Goal: Task Accomplishment & Management: Manage account settings

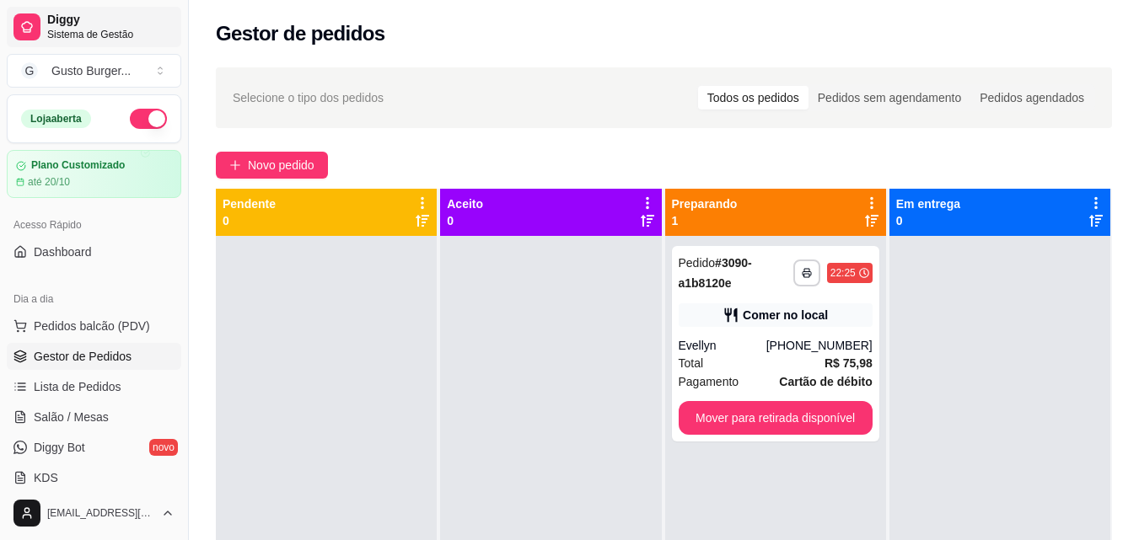
scroll to position [169, 0]
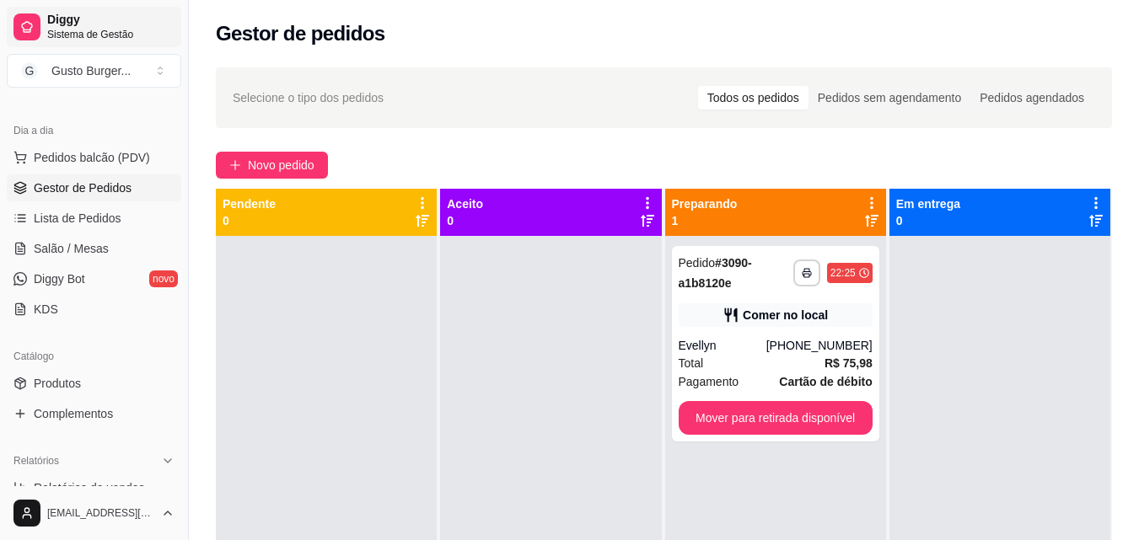
click at [92, 26] on span "Diggy" at bounding box center [110, 20] width 127 height 15
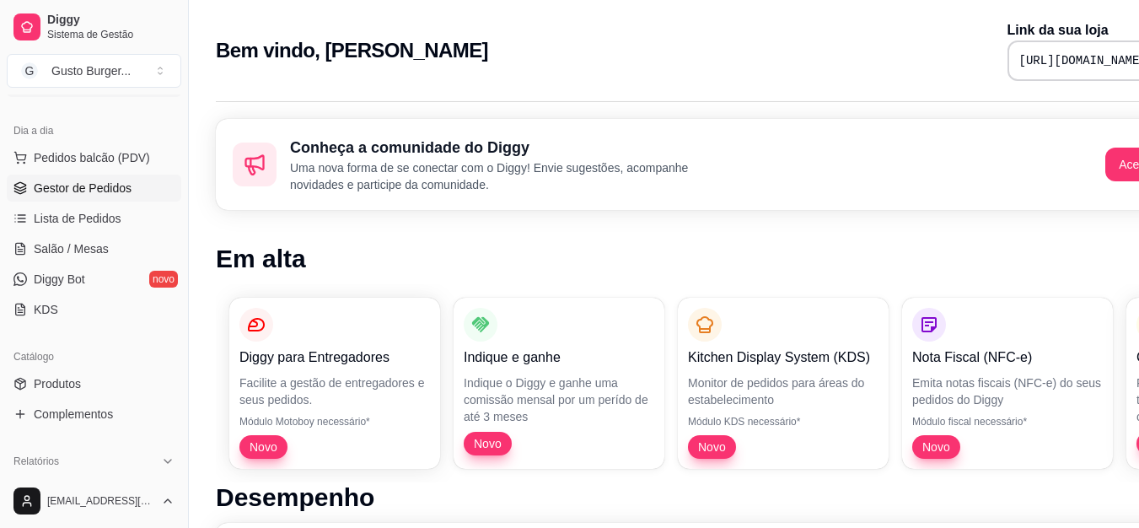
click at [107, 186] on span "Gestor de Pedidos" at bounding box center [83, 188] width 98 height 17
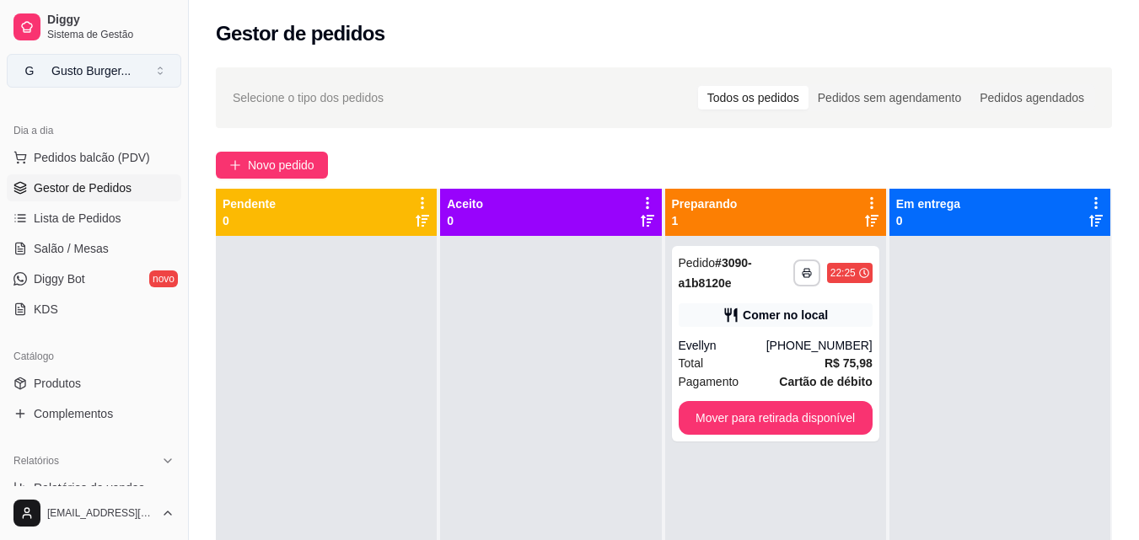
click at [48, 72] on button "G Gusto Burger ..." at bounding box center [94, 71] width 174 height 34
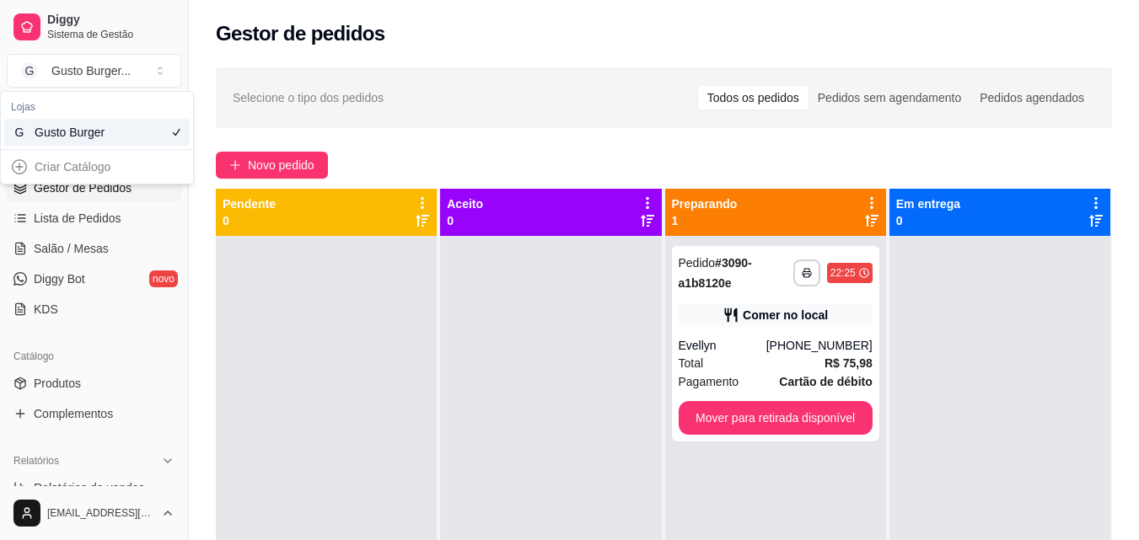
click at [104, 131] on div "Gusto Burger" at bounding box center [73, 132] width 76 height 17
click at [443, 109] on div "Selecione o tipo dos pedidos Todos os pedidos Pedidos sem agendamento Pedidos a…" at bounding box center [664, 97] width 862 height 27
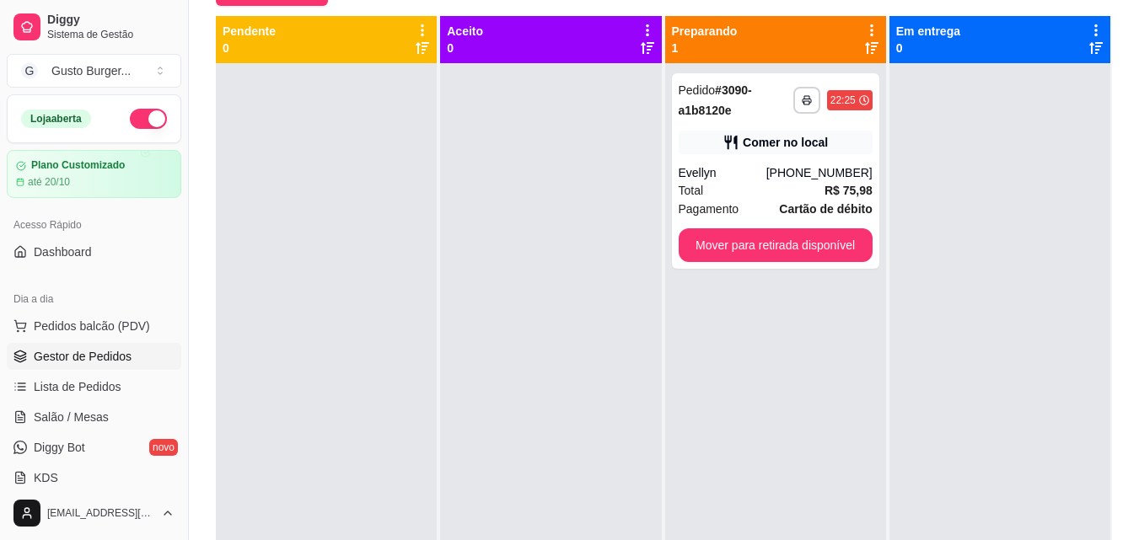
scroll to position [88, 0]
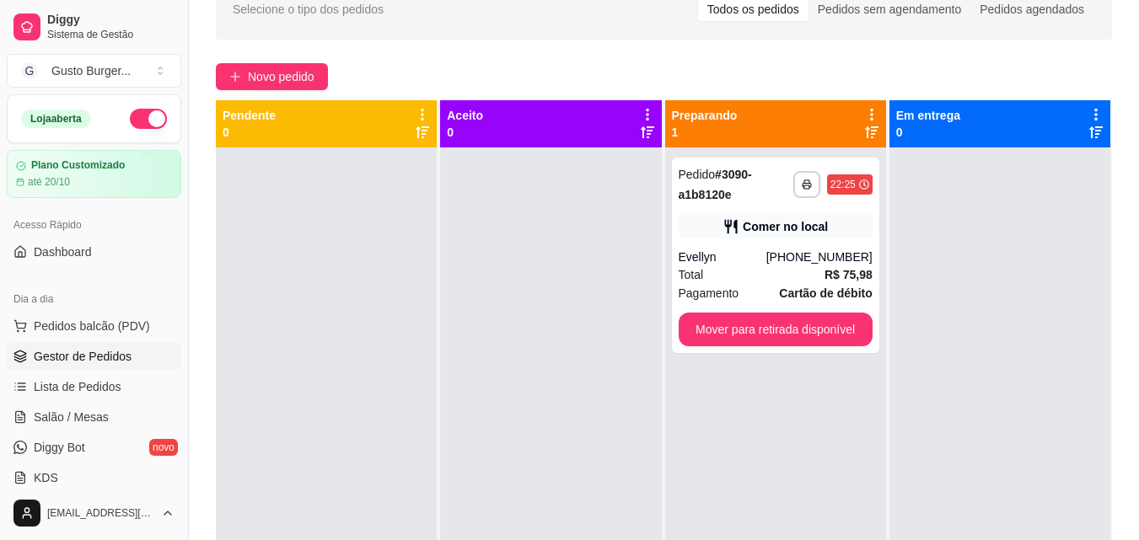
click at [136, 120] on button "button" at bounding box center [148, 119] width 37 height 20
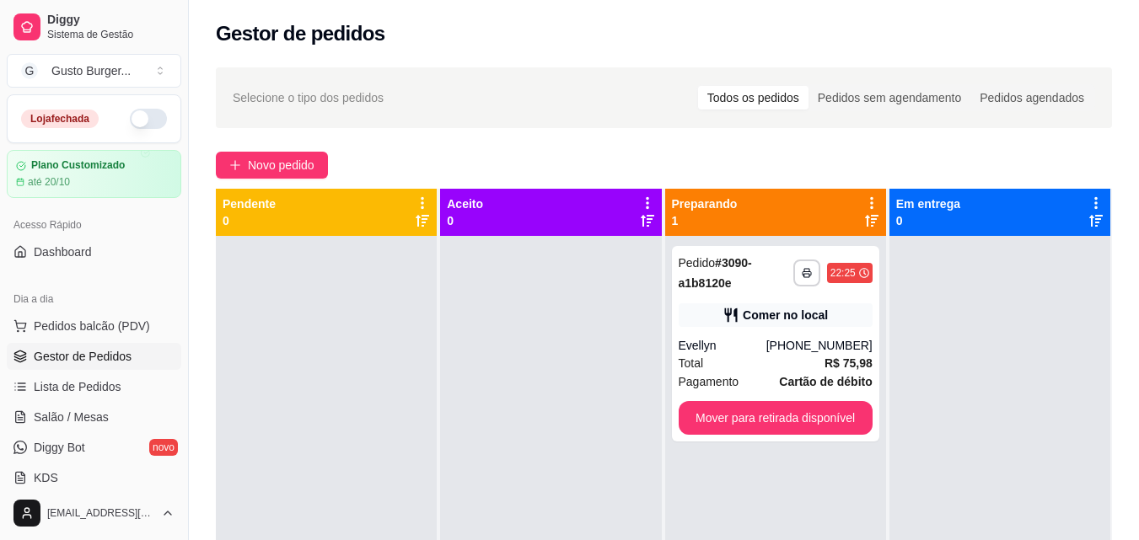
click at [390, 393] on div at bounding box center [326, 506] width 221 height 540
click at [835, 414] on button "Mover para retirada disponível" at bounding box center [775, 418] width 194 height 34
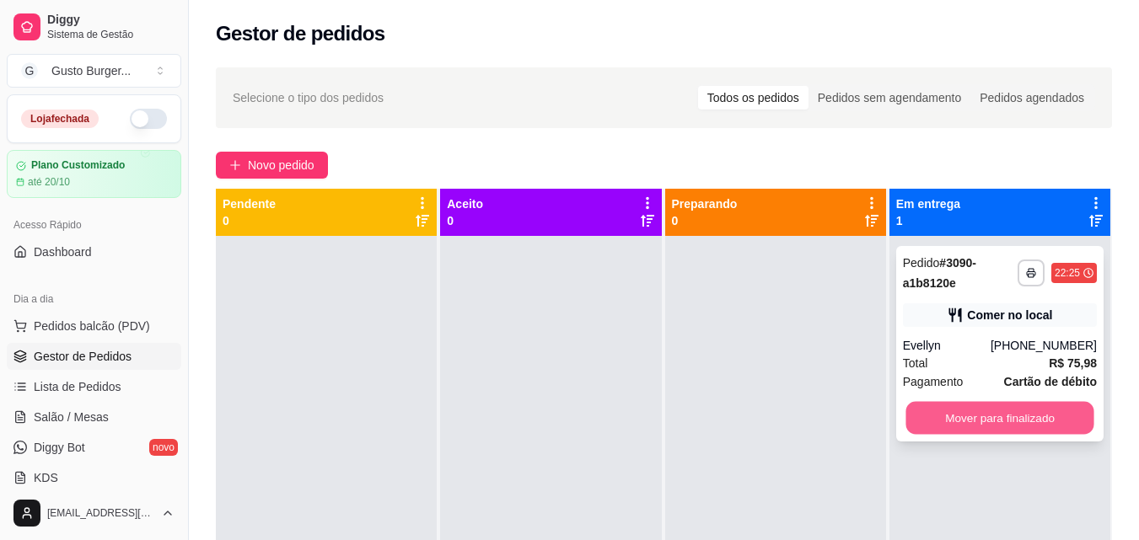
click at [963, 405] on button "Mover para finalizado" at bounding box center [999, 418] width 188 height 33
